Goal: Task Accomplishment & Management: Manage account settings

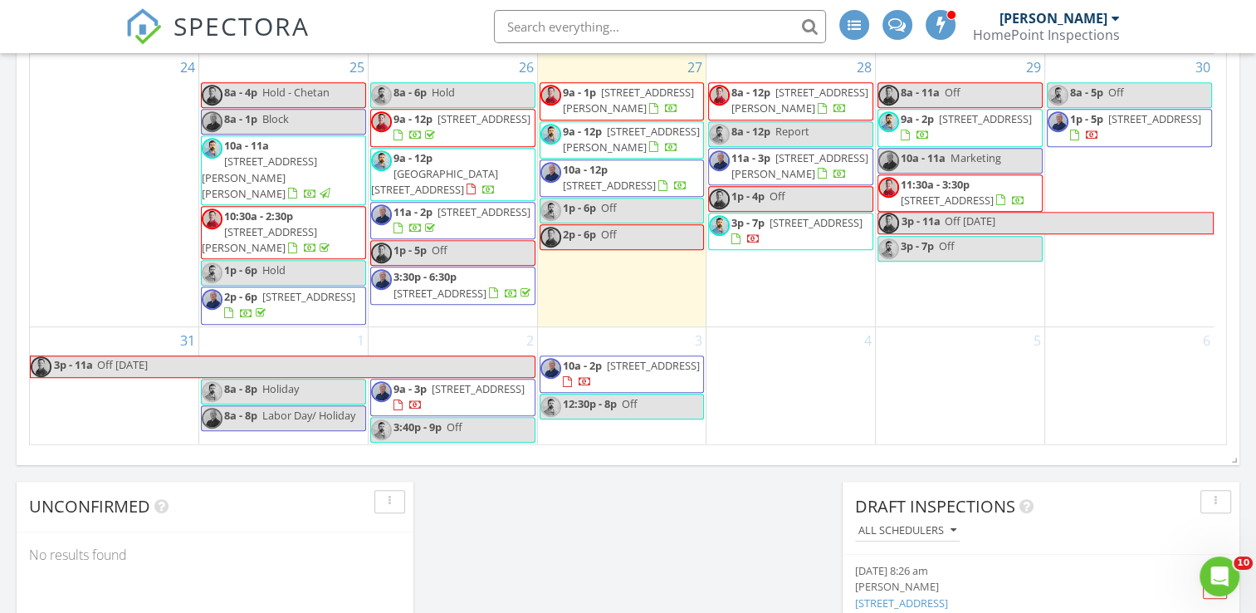
scroll to position [933, 0]
click at [891, 456] on div "August 2025 today list day week cal wk 4 wk month Sun Mon Tue Wed Thu Fri Sat 2…" at bounding box center [628, 79] width 1223 height 755
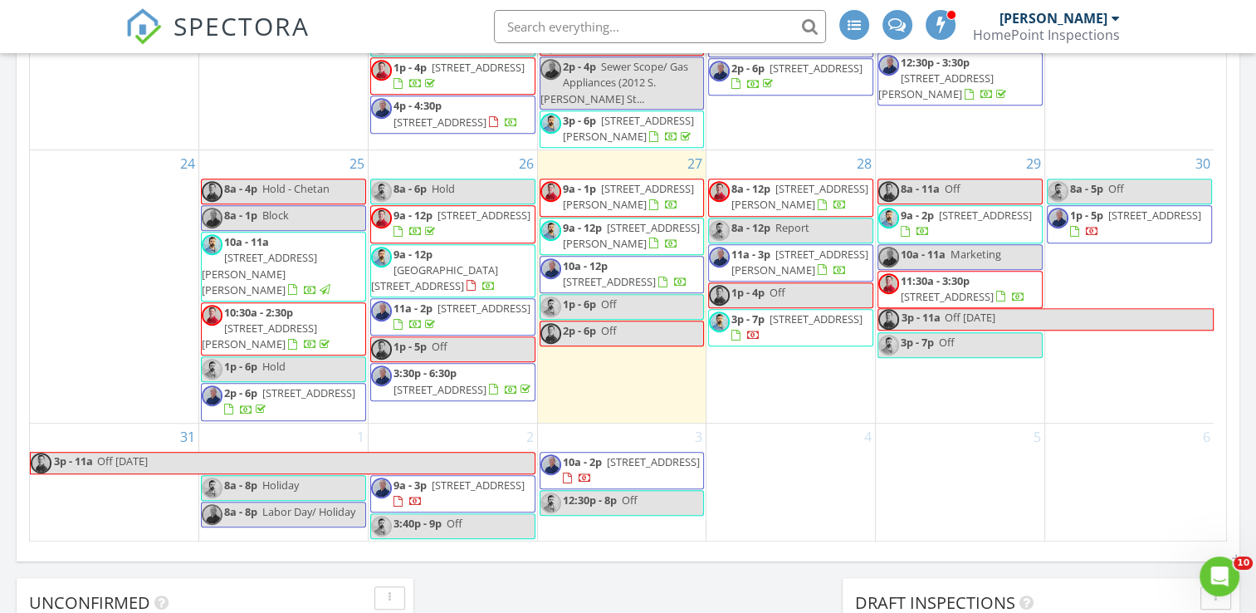
scroll to position [933, 0]
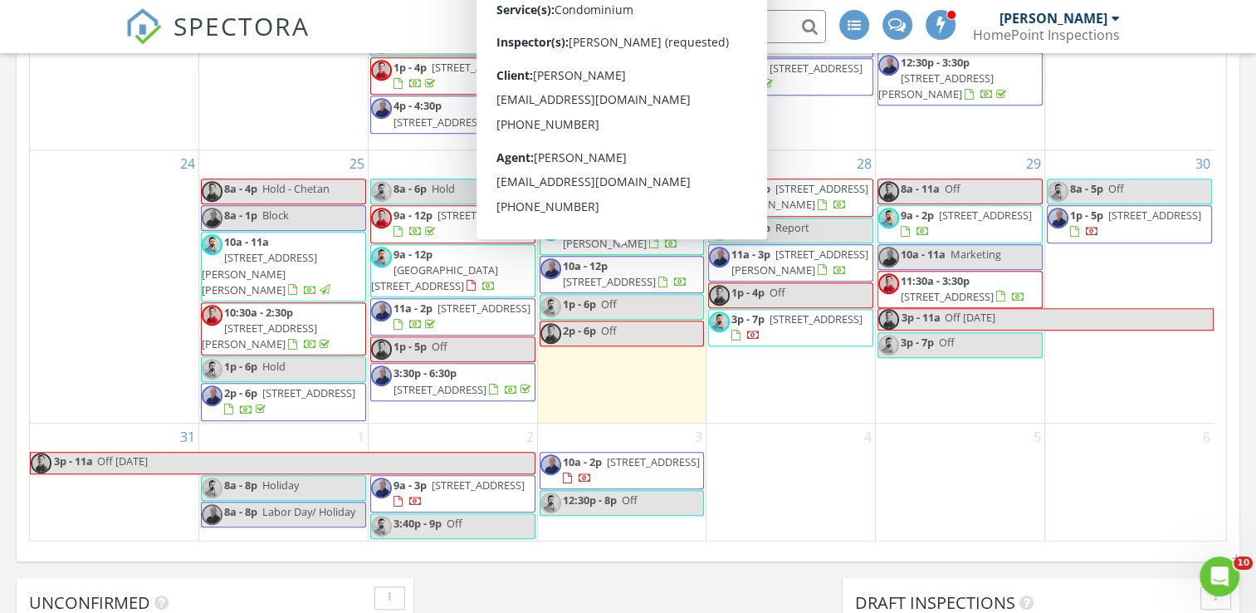
click at [634, 274] on span "233 S 6th St 1410F, Philadelphia 19106" at bounding box center [609, 281] width 93 height 15
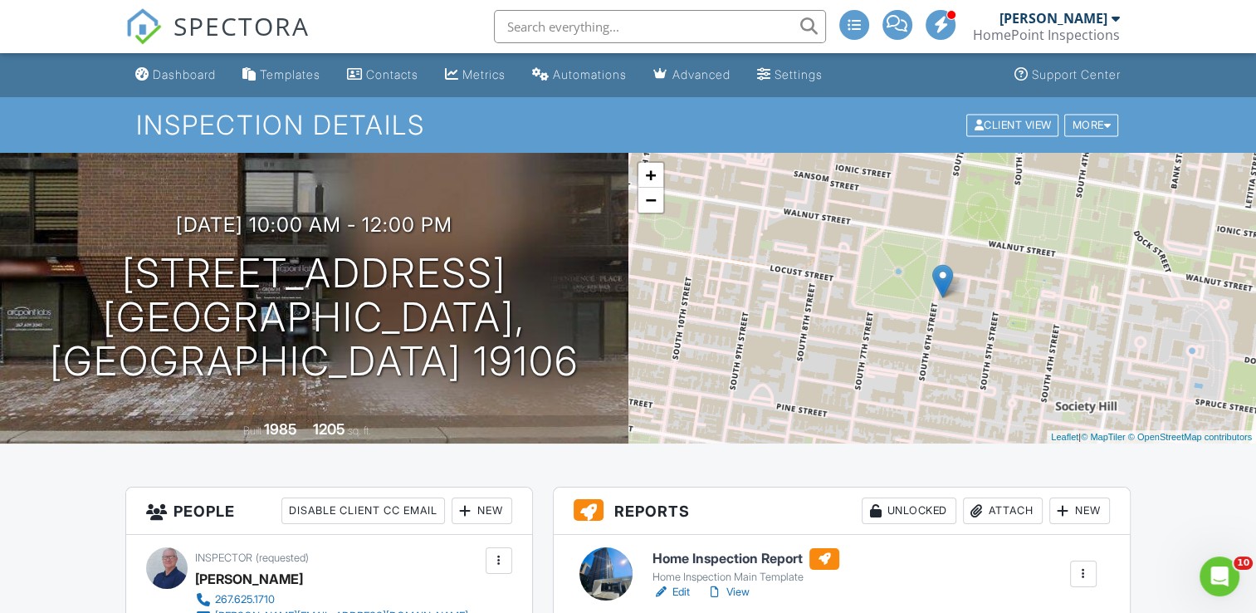
scroll to position [249, 0]
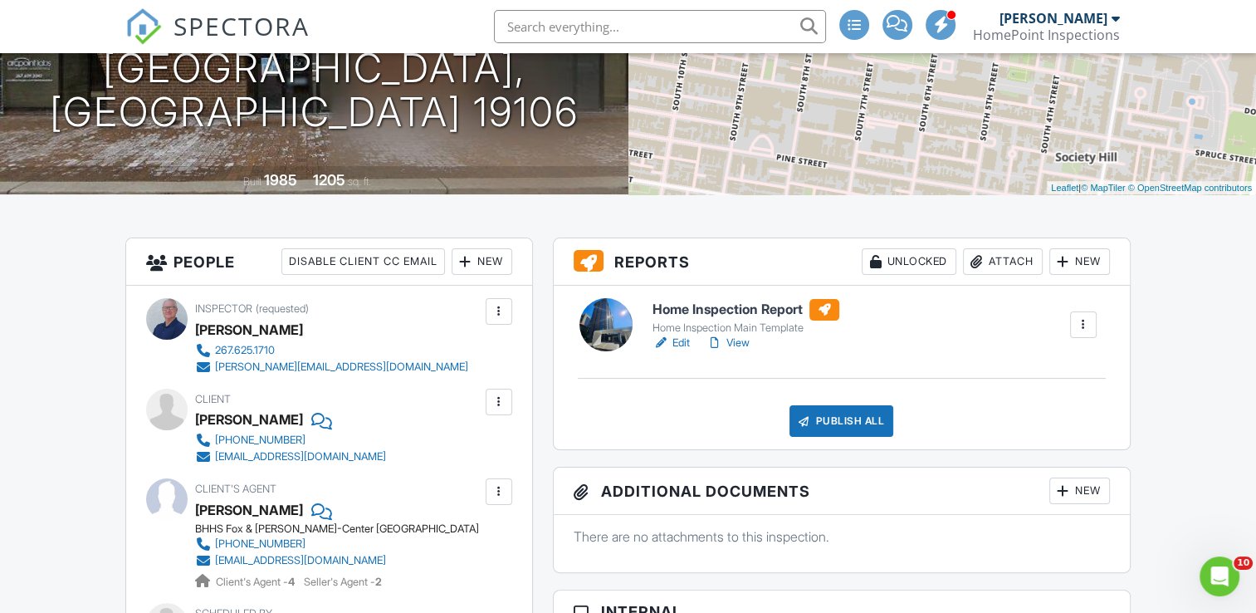
click at [689, 342] on link "Edit" at bounding box center [671, 343] width 37 height 17
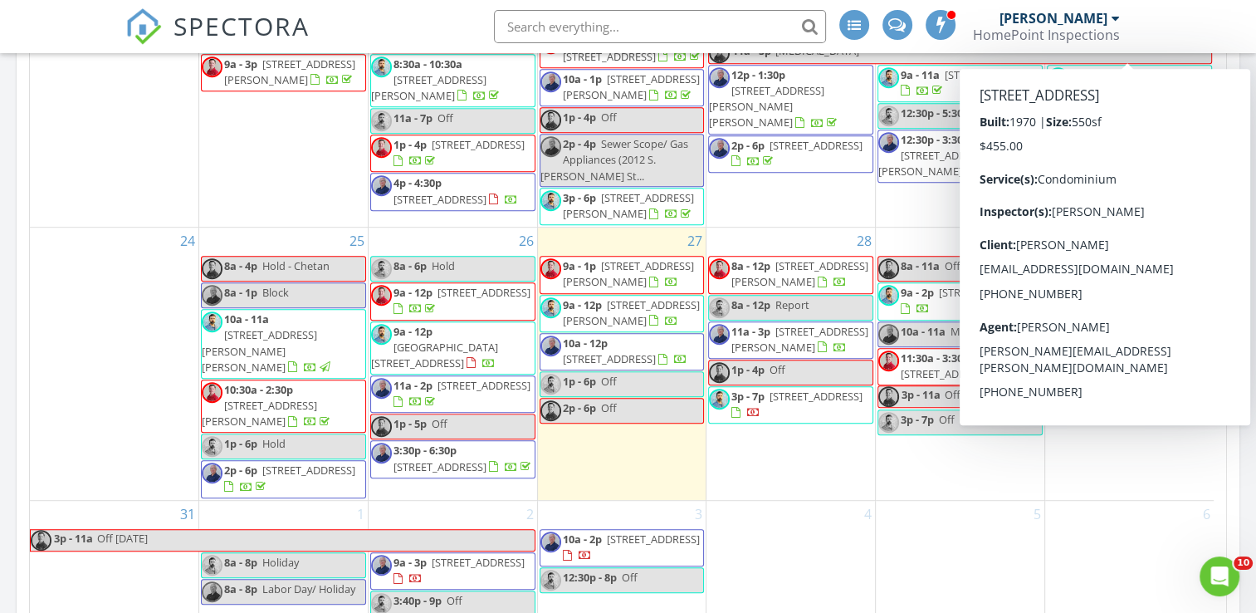
scroll to position [913, 0]
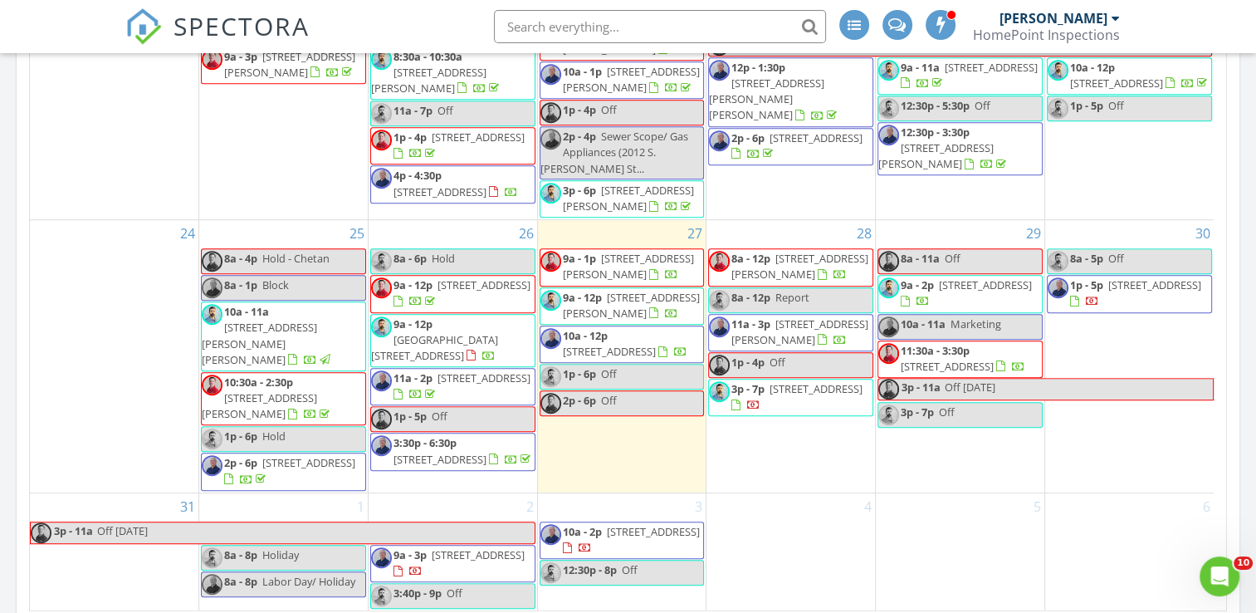
click at [1252, 423] on div "Today Daniel McLaughlin 10:00 am 233 S 6th St 1410F, Philadelphia, PA 19106 Dan…" at bounding box center [628, 58] width 1256 height 1511
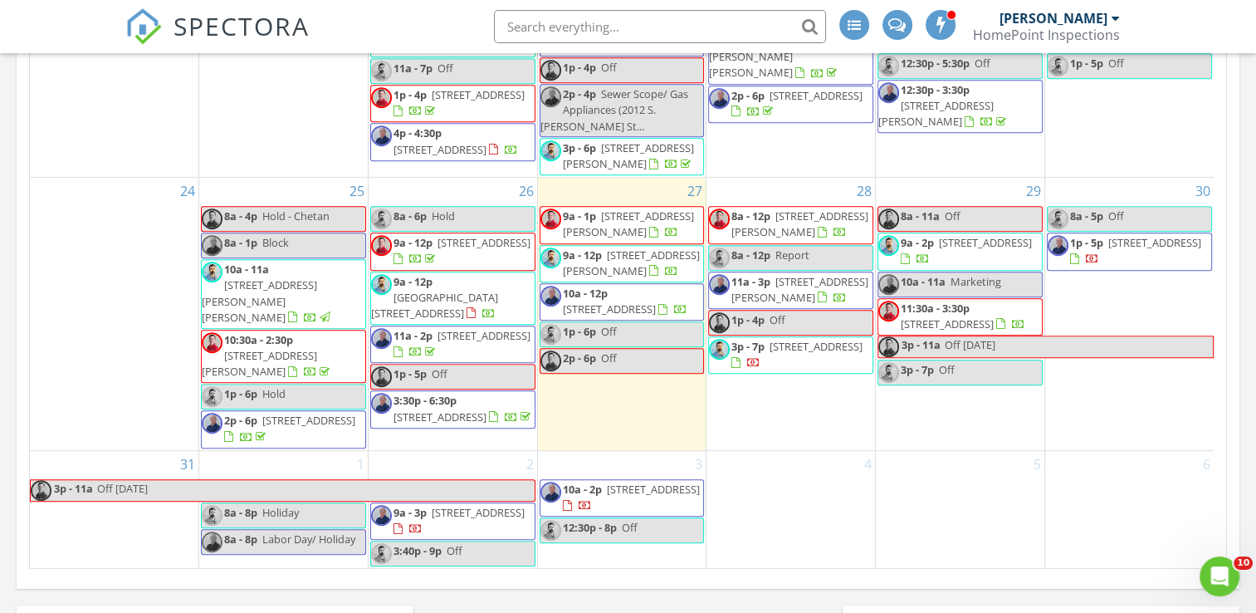
scroll to position [996, 0]
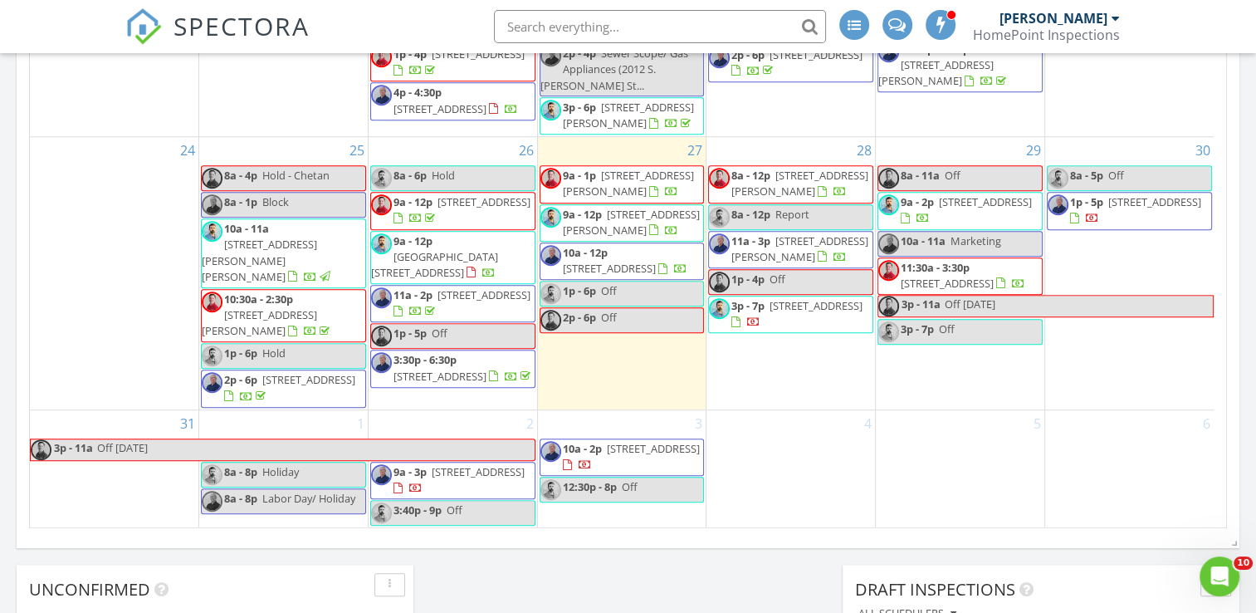
click at [609, 246] on link "10a - 12p 233 S 6th St 1410F, Philadelphia 19106" at bounding box center [625, 260] width 125 height 31
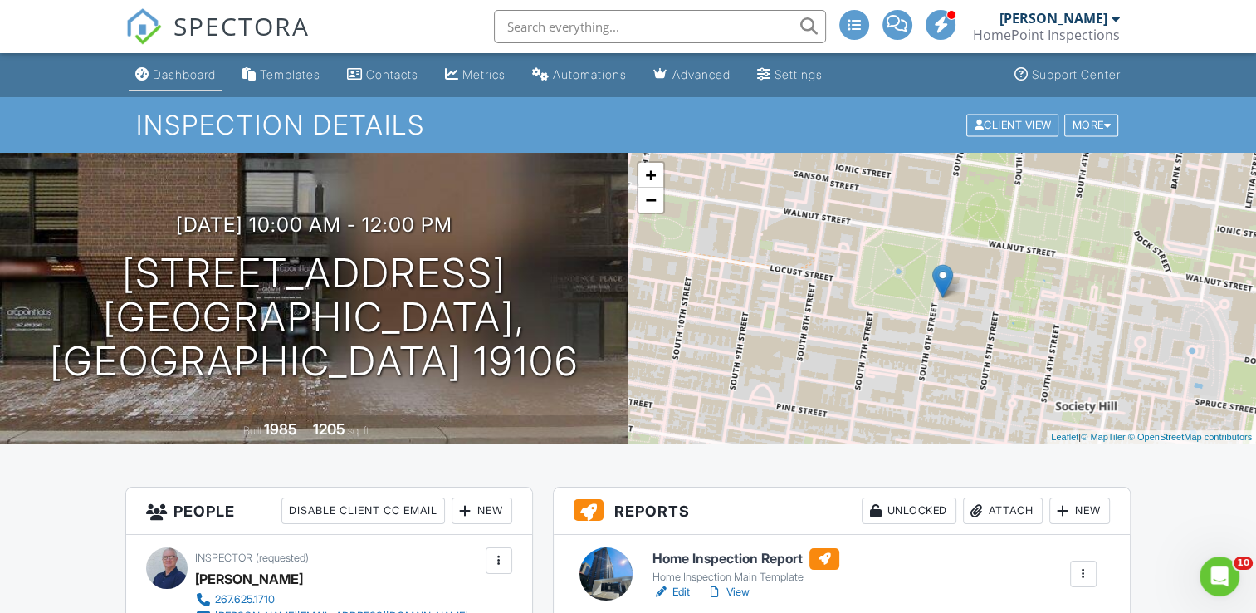
click at [186, 77] on div "Dashboard" at bounding box center [184, 74] width 63 height 14
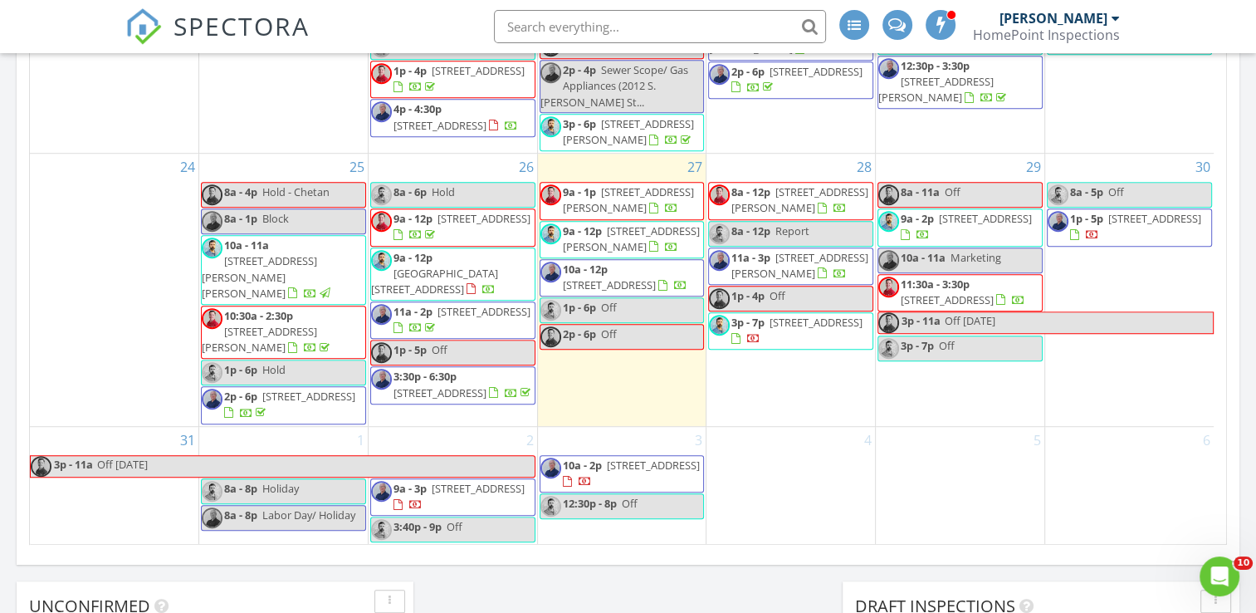
scroll to position [933, 0]
click at [626, 472] on span "8804 Wissahickon Ave, Philadelphia 19128" at bounding box center [653, 464] width 93 height 15
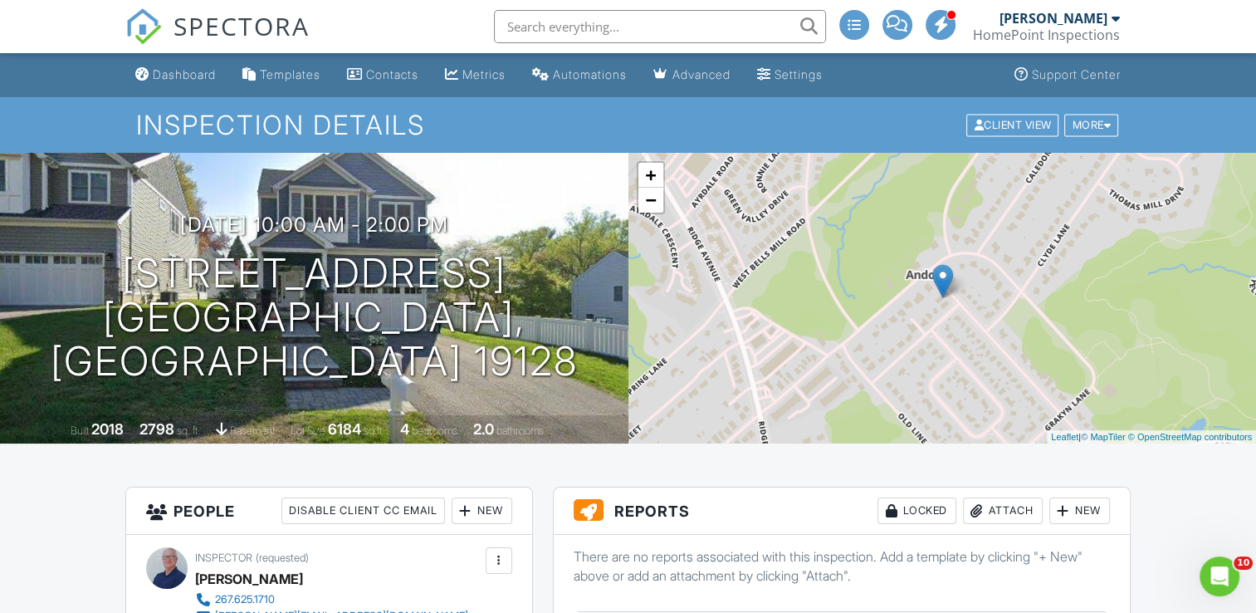
click at [948, 296] on img at bounding box center [942, 281] width 21 height 34
click at [653, 201] on link "−" at bounding box center [650, 200] width 25 height 25
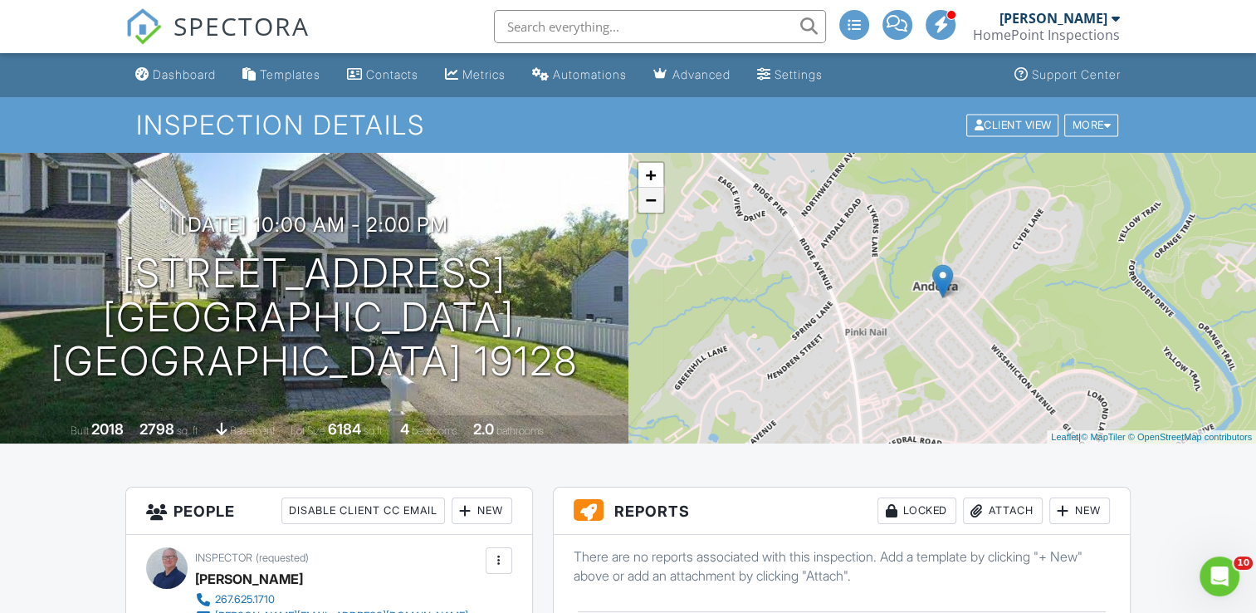
click at [653, 201] on link "−" at bounding box center [650, 200] width 25 height 25
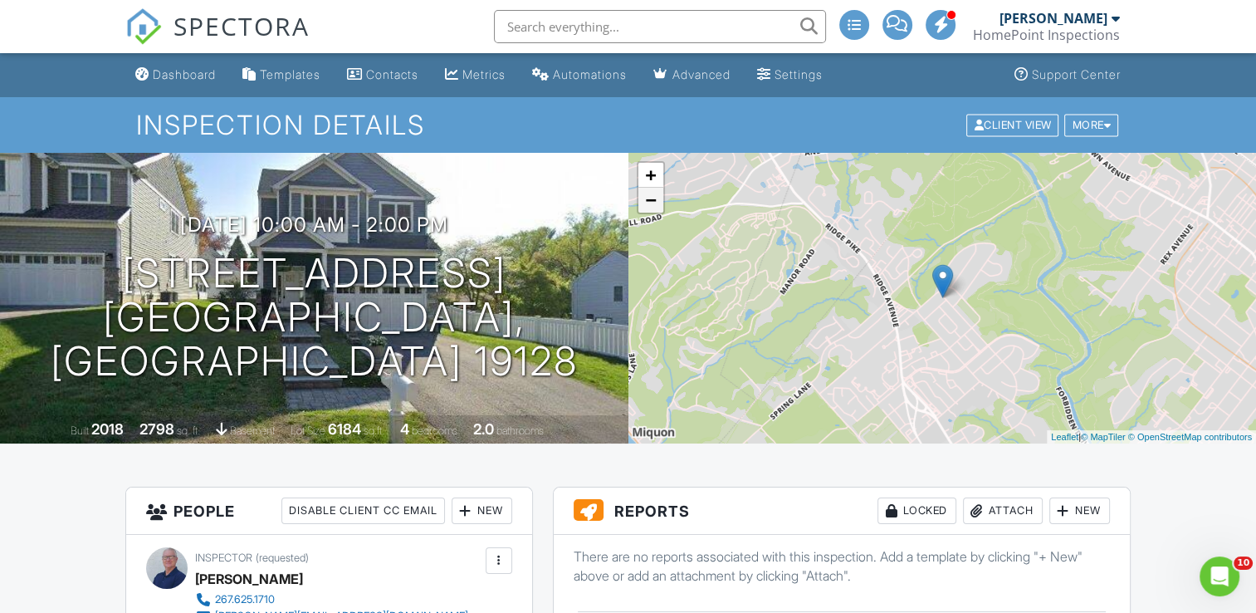
click at [653, 201] on link "−" at bounding box center [650, 200] width 25 height 25
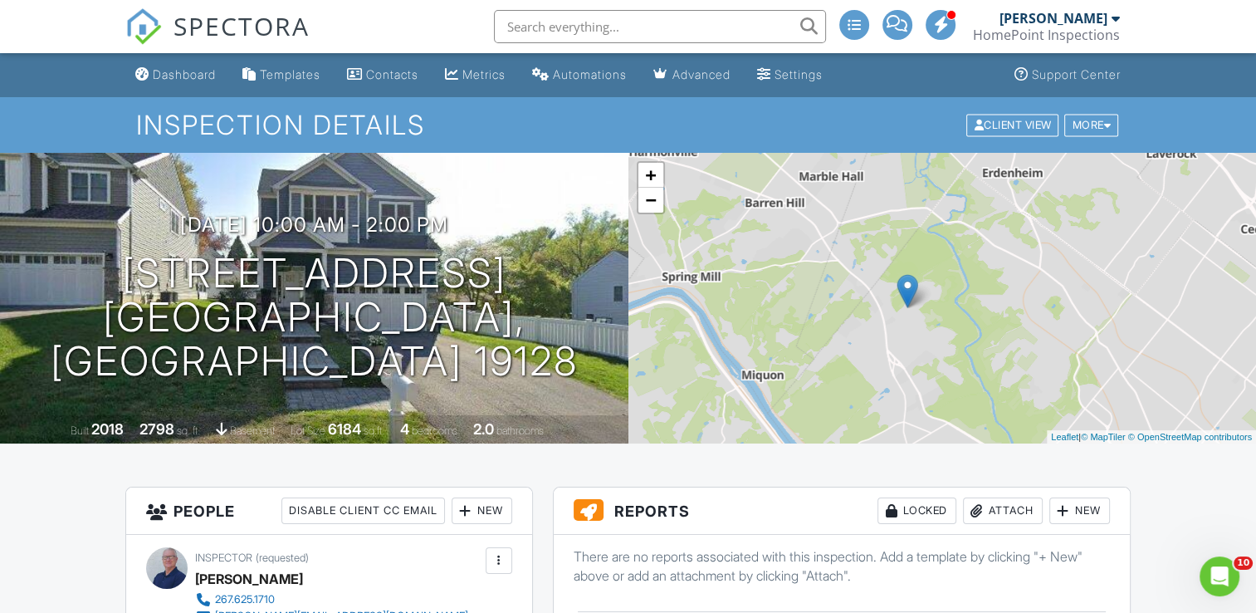
drag, startPoint x: 891, startPoint y: 232, endPoint x: 850, endPoint y: 244, distance: 42.3
click at [850, 244] on div "+ − Leaflet | © MapTiler © OpenStreetMap contributors" at bounding box center [942, 298] width 628 height 291
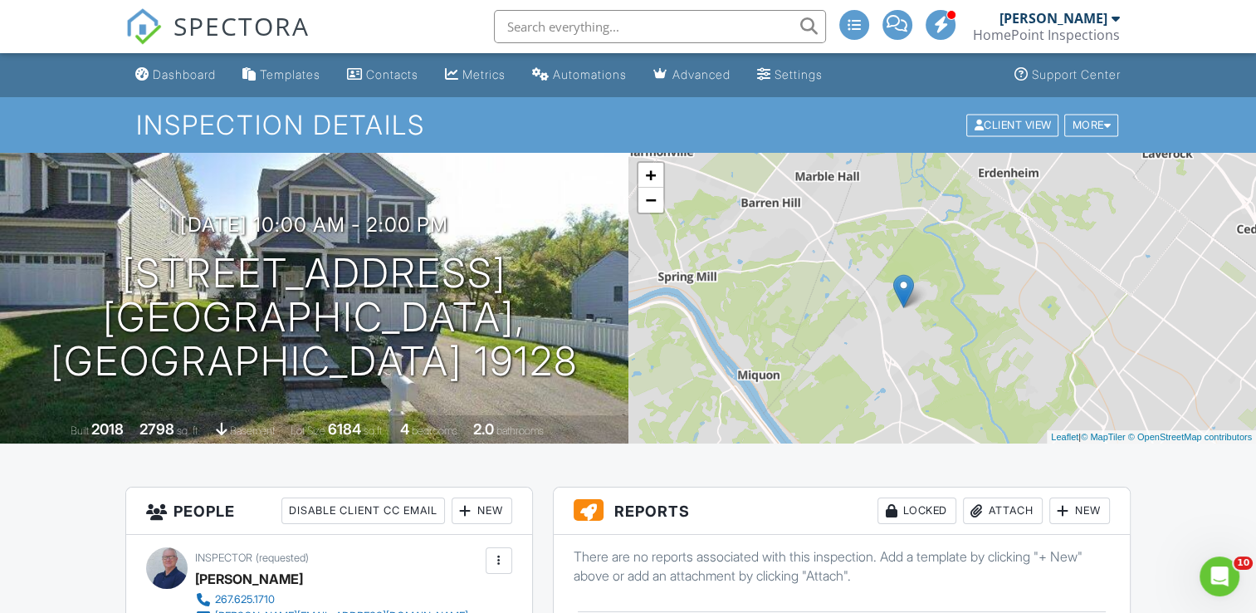
click at [1066, 512] on div at bounding box center [1063, 510] width 17 height 17
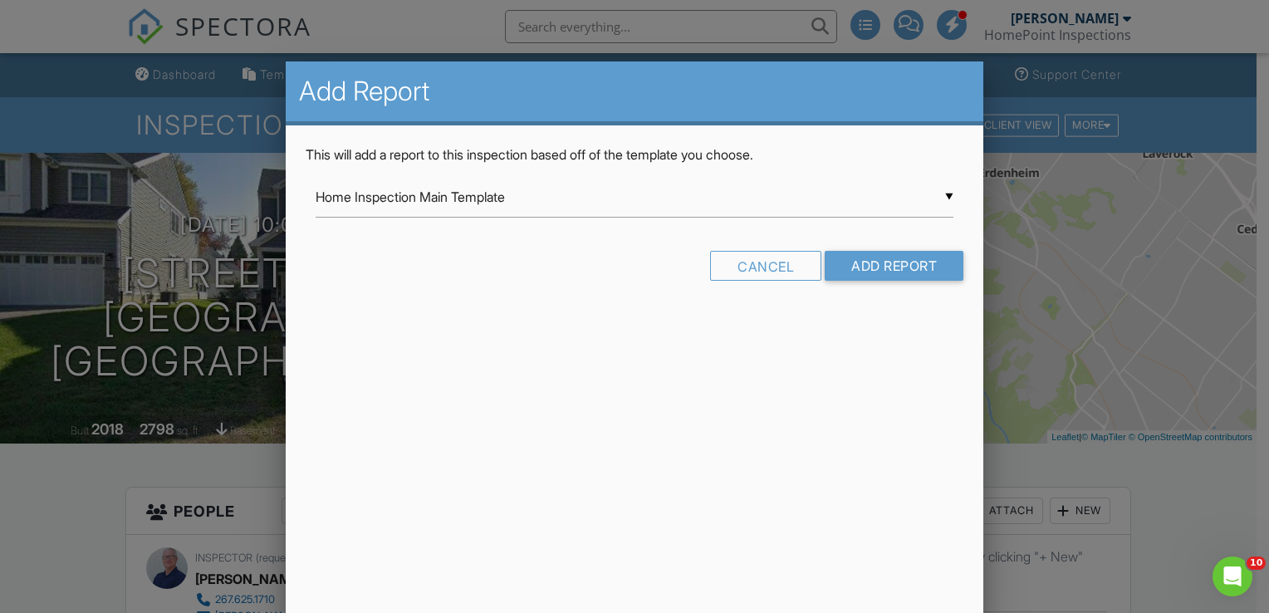
click at [882, 212] on div "▼ Home Inspection Main Template Home Inspection Main Template HomePoint Templat…" at bounding box center [634, 197] width 638 height 41
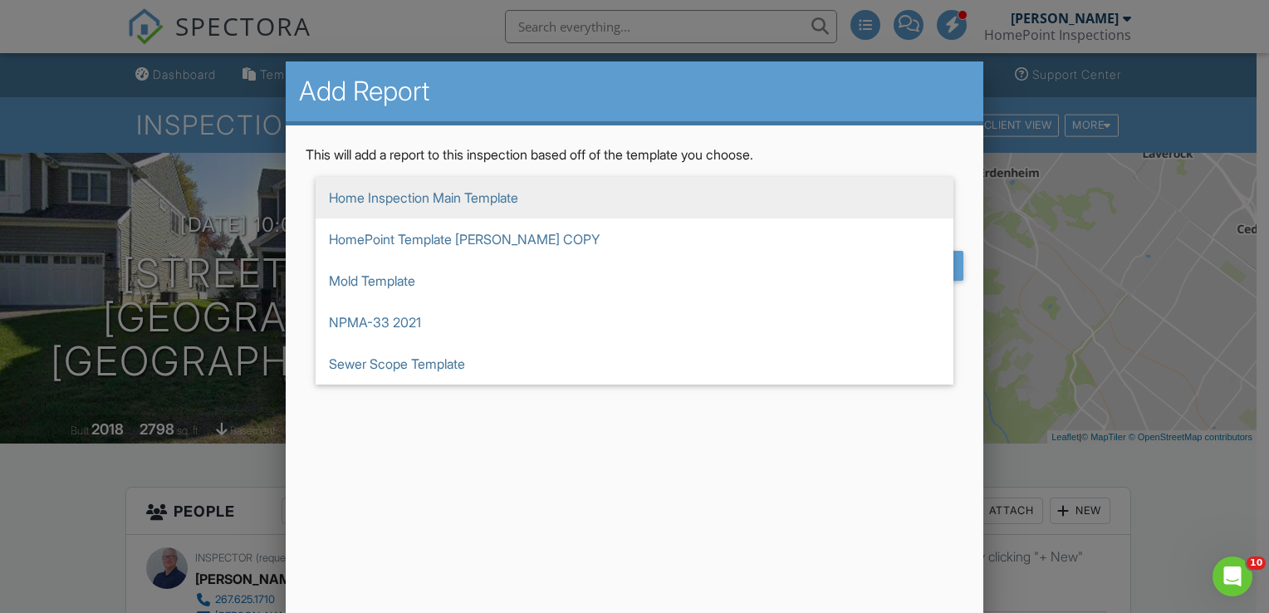
click at [794, 201] on span "Home Inspection Main Template" at bounding box center [634, 198] width 638 height 42
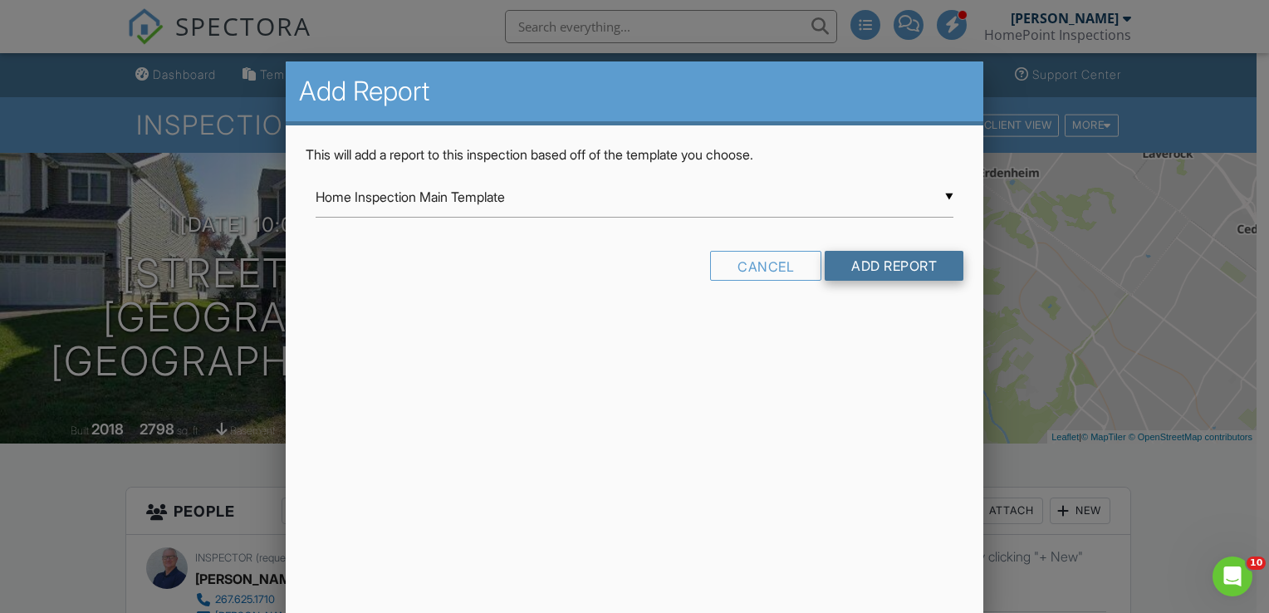
click at [873, 267] on input "Add Report" at bounding box center [893, 266] width 139 height 30
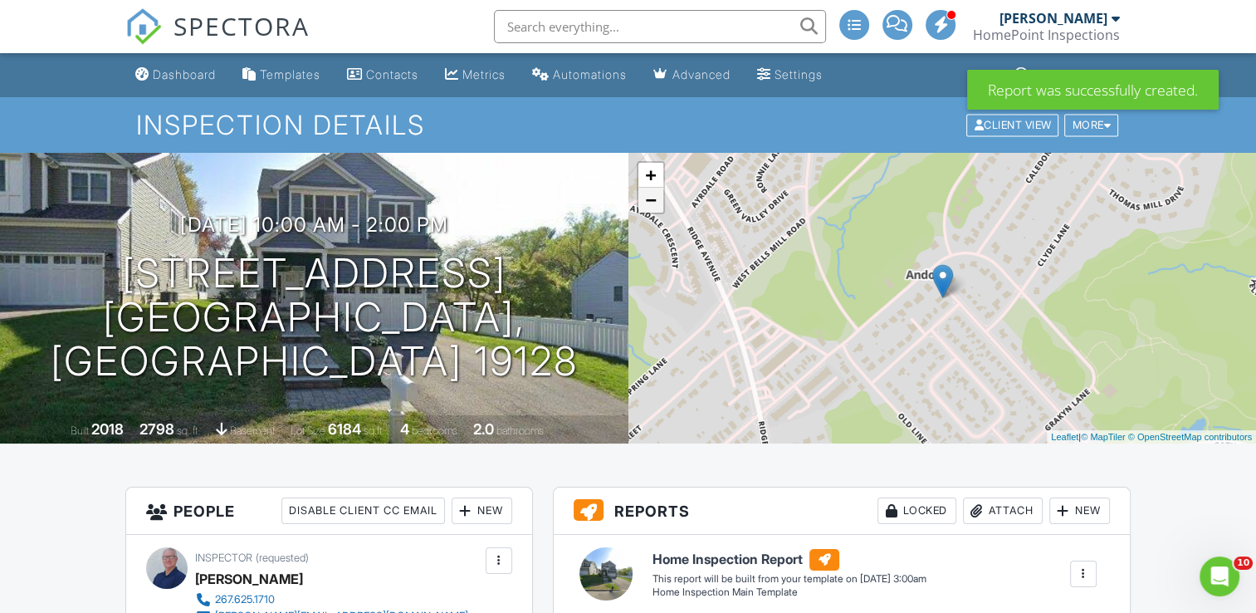
click at [652, 203] on link "−" at bounding box center [650, 200] width 25 height 25
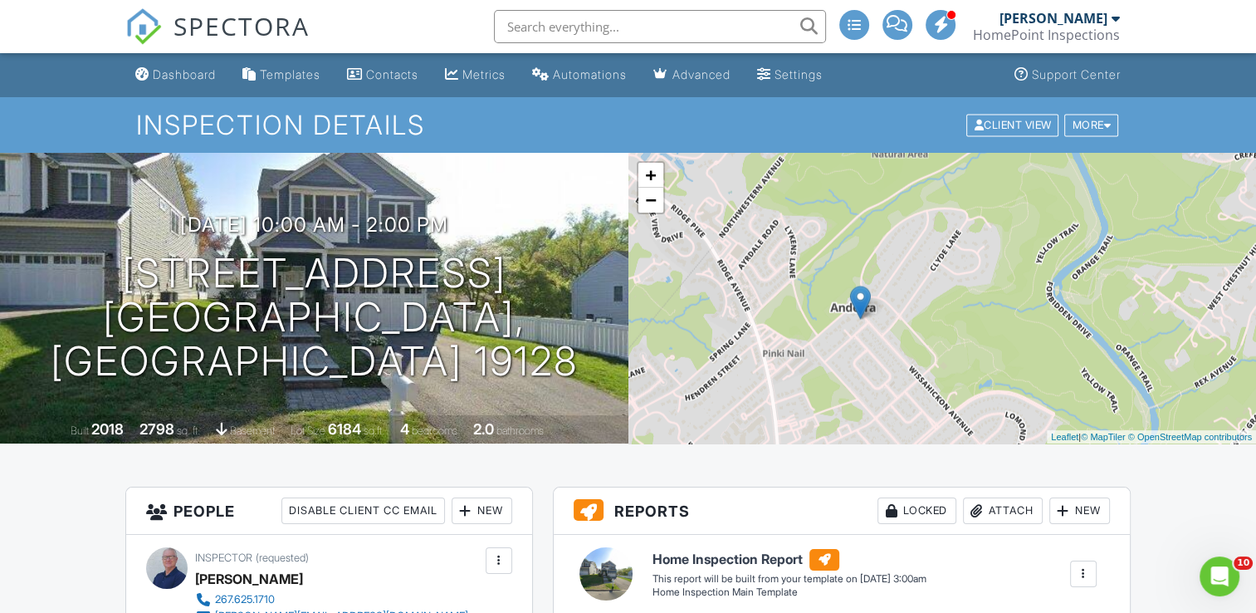
drag, startPoint x: 827, startPoint y: 331, endPoint x: 745, endPoint y: 354, distance: 85.2
click at [745, 354] on div "+ − Leaflet | © MapTiler © OpenStreetMap contributors" at bounding box center [942, 298] width 628 height 291
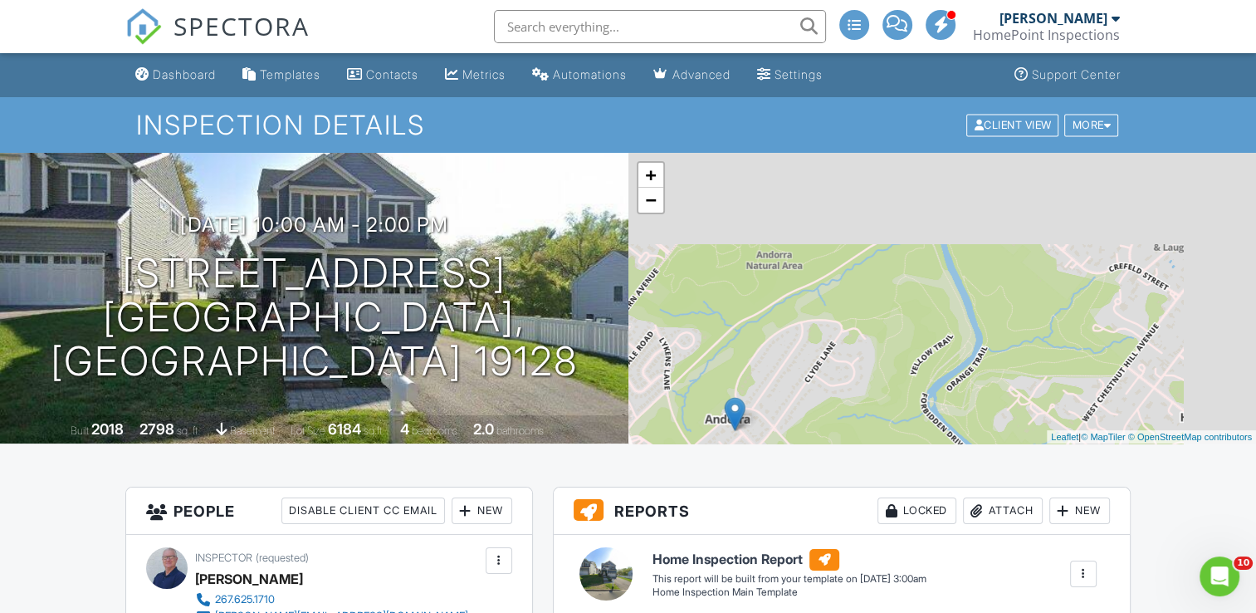
drag, startPoint x: 865, startPoint y: 261, endPoint x: 741, endPoint y: 371, distance: 166.4
click at [741, 371] on div "+ − Leaflet | © MapTiler © OpenStreetMap contributors" at bounding box center [942, 298] width 628 height 291
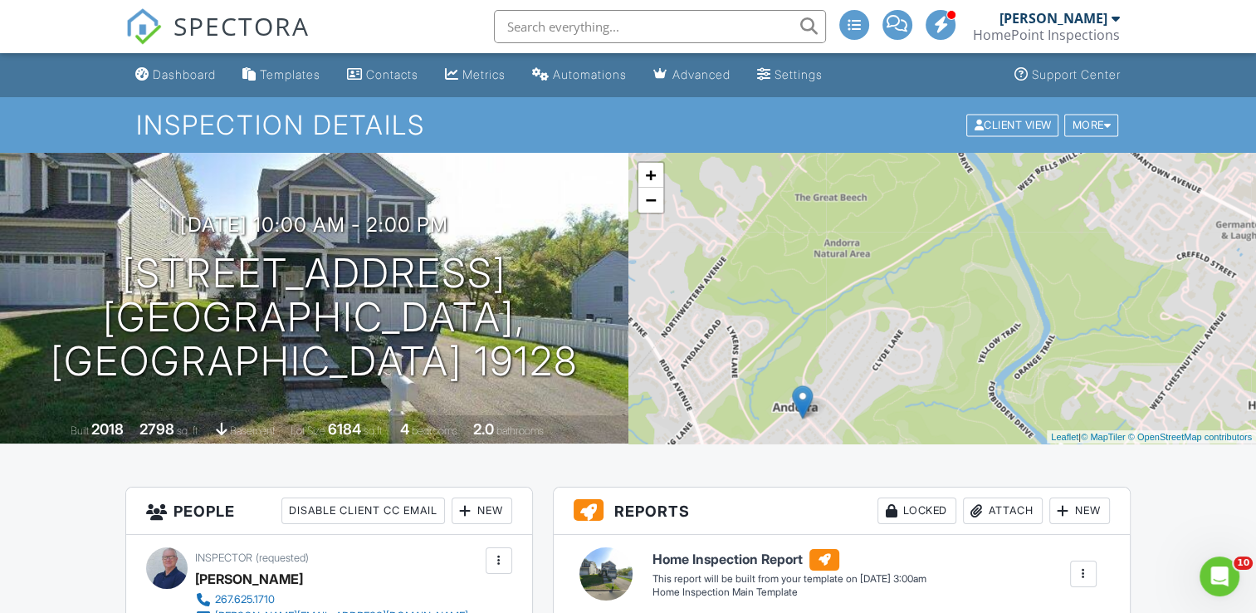
drag, startPoint x: 912, startPoint y: 267, endPoint x: 985, endPoint y: 244, distance: 77.5
click at [985, 244] on div "+ − Leaflet | © MapTiler © OpenStreetMap contributors" at bounding box center [942, 298] width 628 height 291
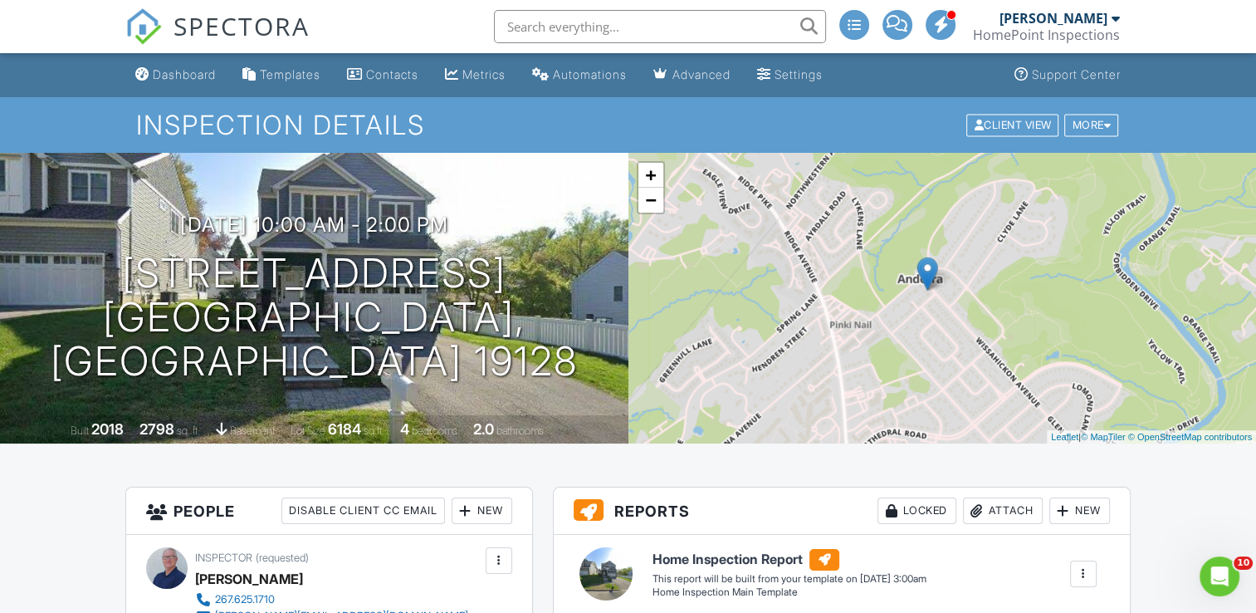
drag, startPoint x: 828, startPoint y: 330, endPoint x: 961, endPoint y: 203, distance: 184.4
click at [960, 204] on div "+ − Leaflet | © MapTiler © OpenStreetMap contributors" at bounding box center [942, 298] width 628 height 291
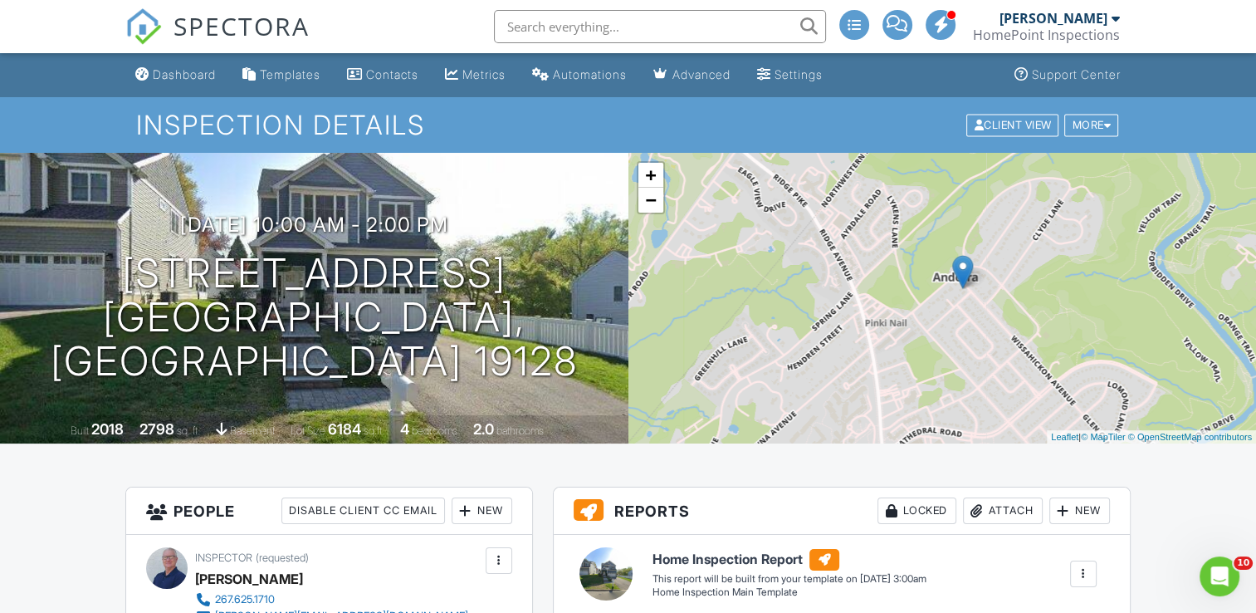
drag, startPoint x: 826, startPoint y: 271, endPoint x: 856, endPoint y: 276, distance: 30.4
click at [856, 276] on div "+ − Leaflet | © MapTiler © OpenStreetMap contributors" at bounding box center [942, 298] width 628 height 291
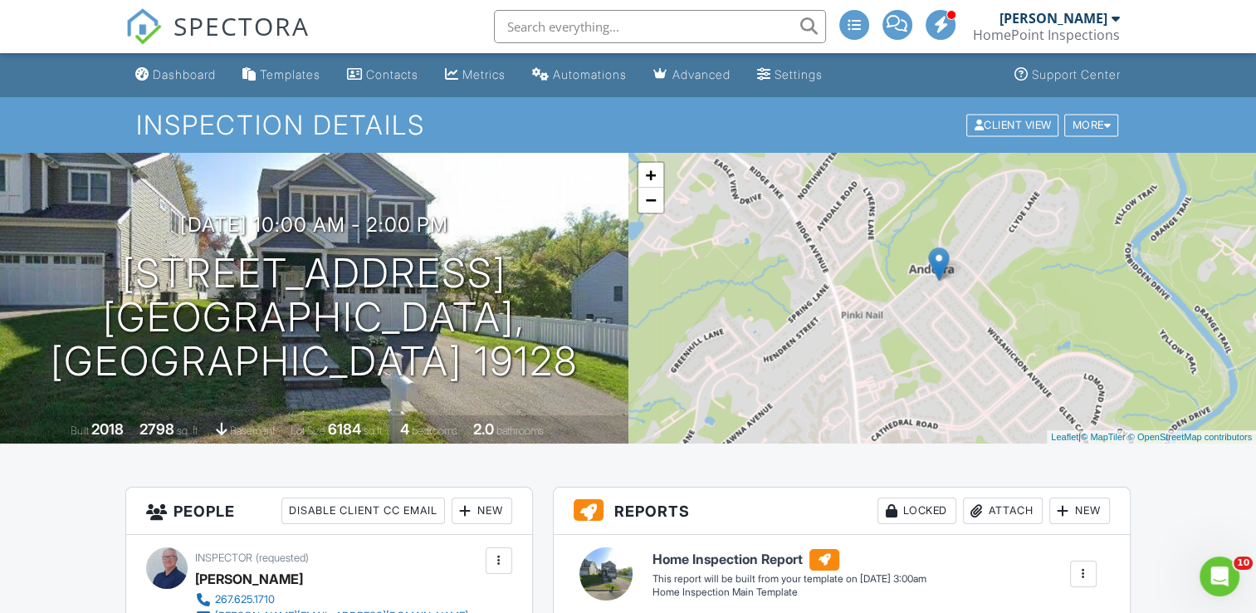
drag, startPoint x: 928, startPoint y: 337, endPoint x: 894, endPoint y: 327, distance: 35.5
click at [894, 327] on div "+ − Leaflet | © MapTiler © OpenStreetMap contributors" at bounding box center [942, 298] width 628 height 291
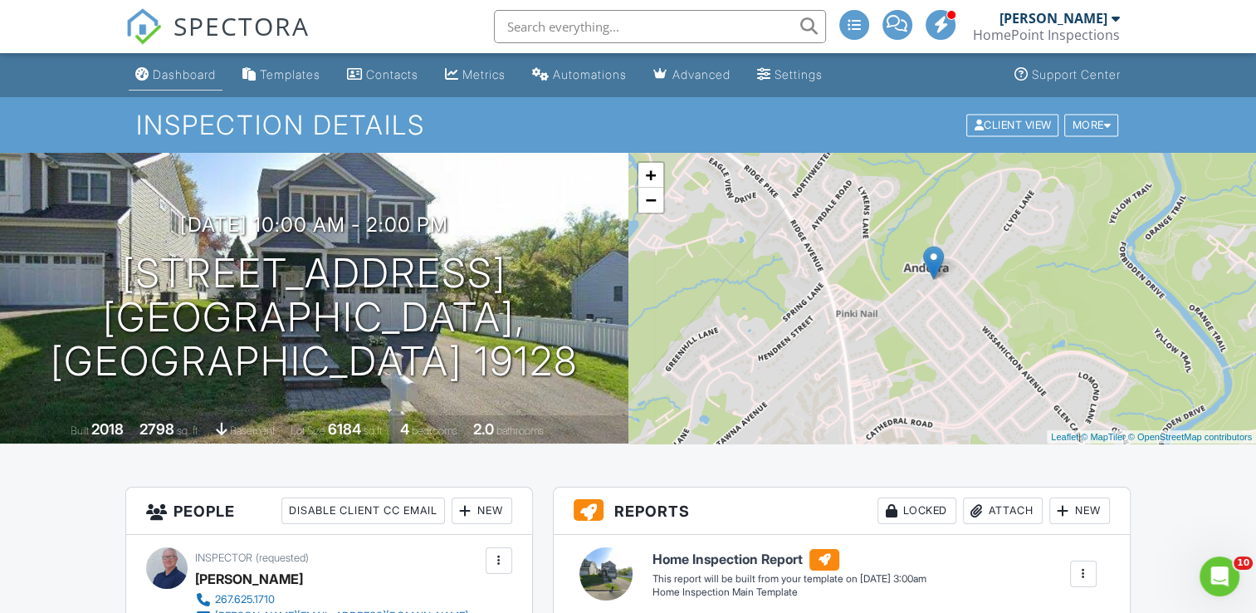
click at [174, 75] on div "Dashboard" at bounding box center [184, 74] width 63 height 14
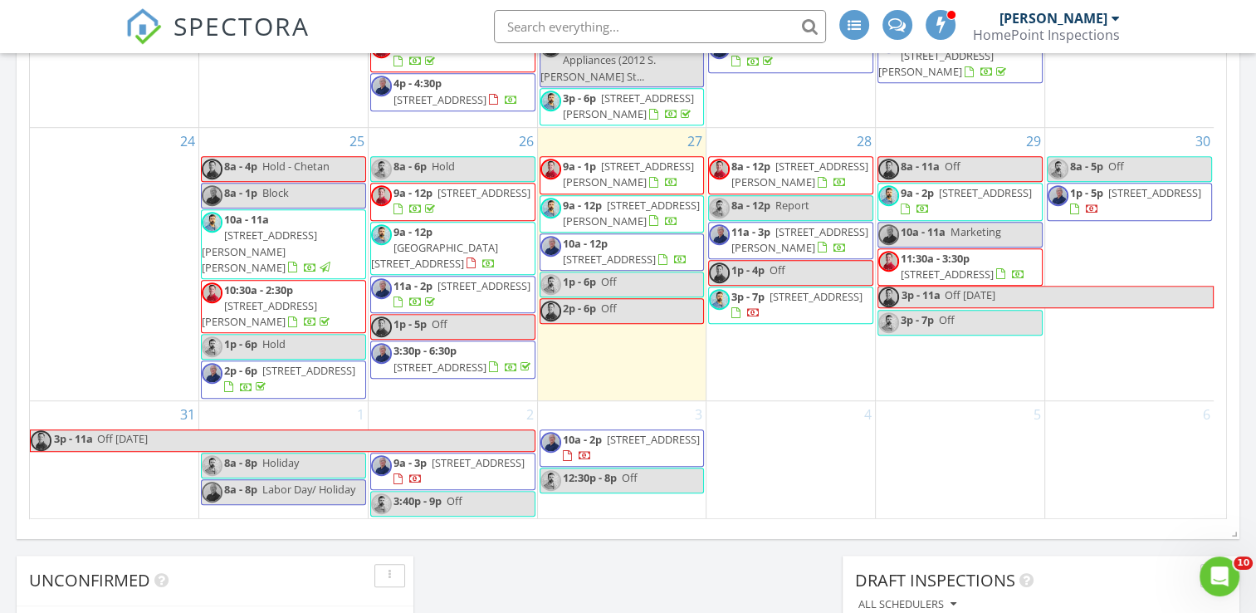
scroll to position [1008, 0]
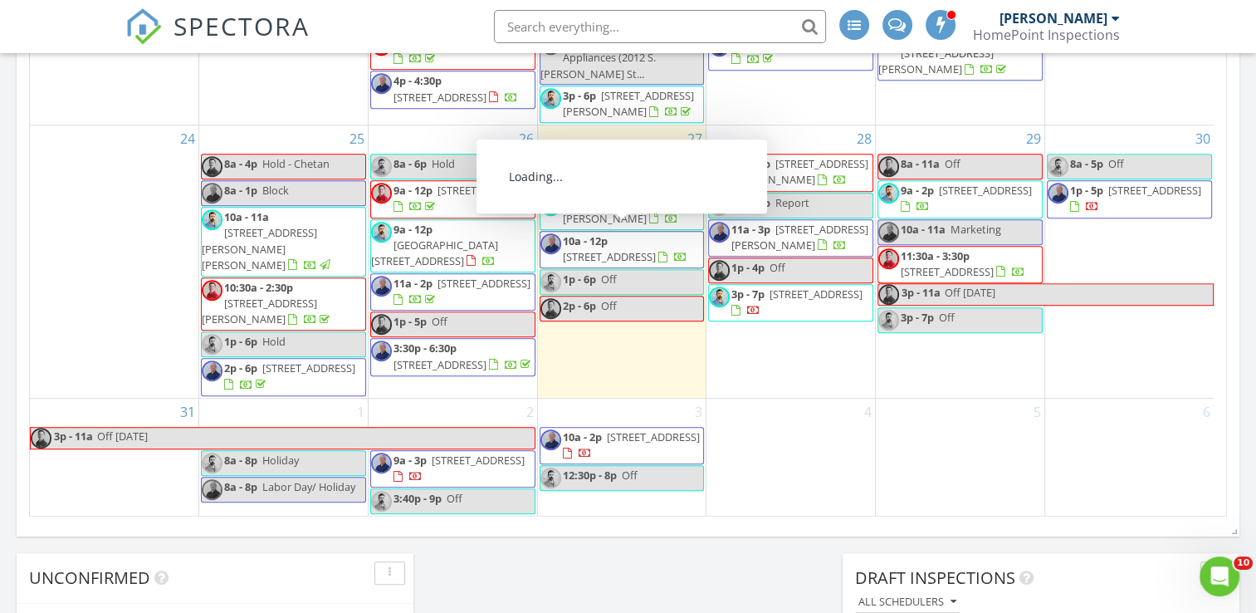
click at [637, 249] on span "[STREET_ADDRESS]" at bounding box center [609, 256] width 93 height 15
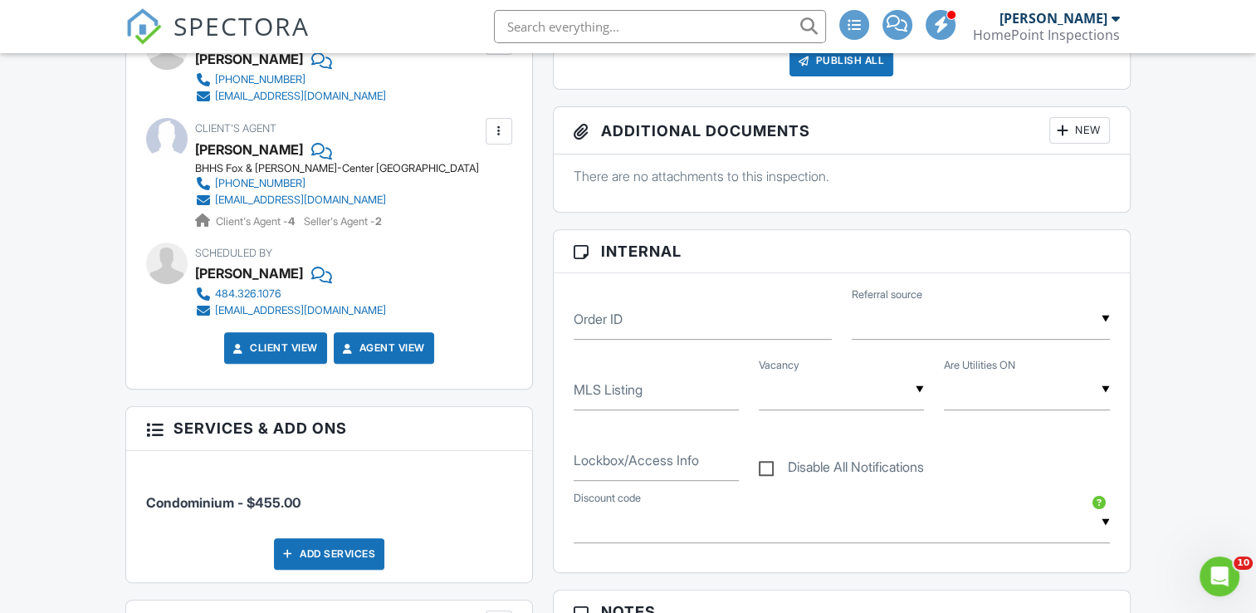
scroll to position [415, 0]
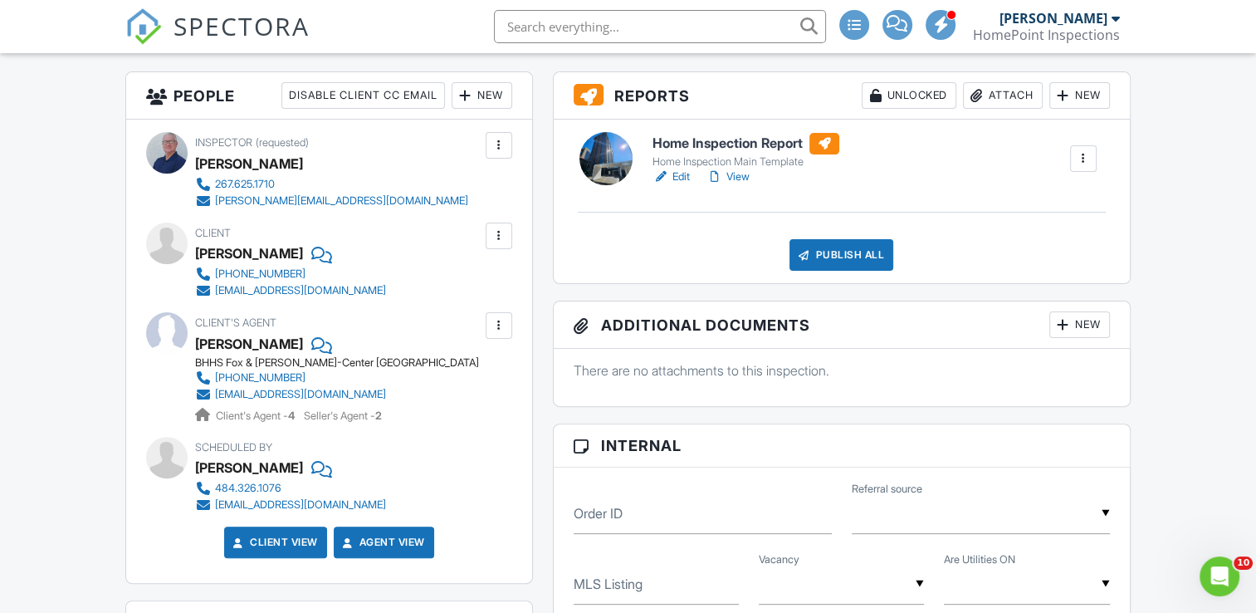
click at [685, 178] on link "Edit" at bounding box center [671, 177] width 37 height 17
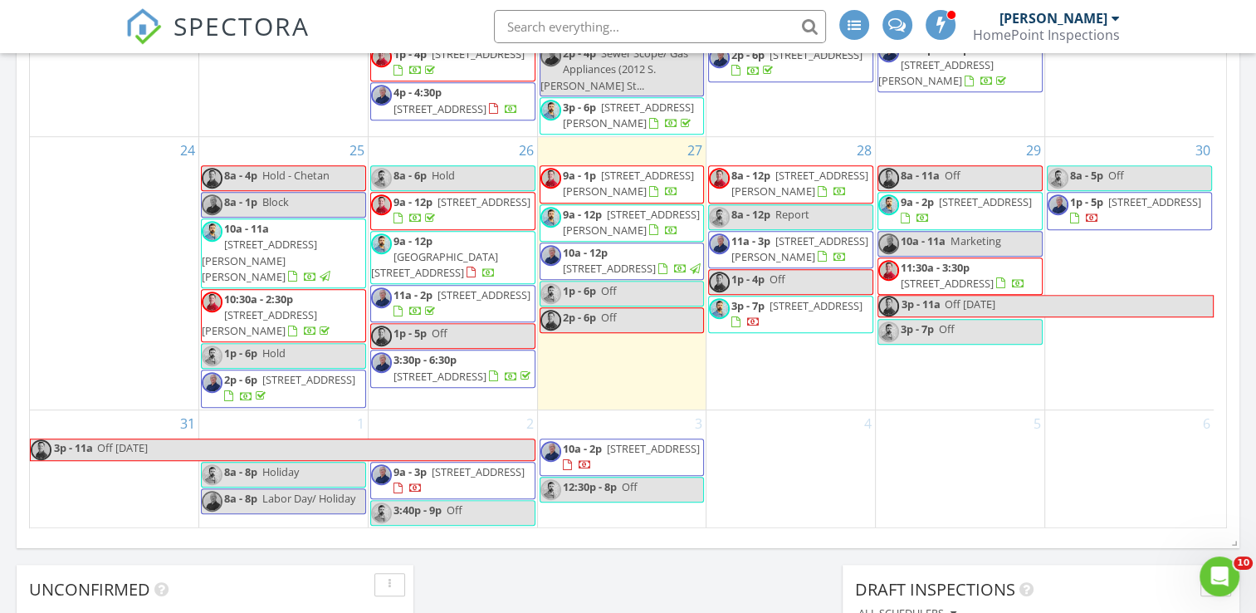
scroll to position [767, 0]
